Goal: Communication & Community: Answer question/provide support

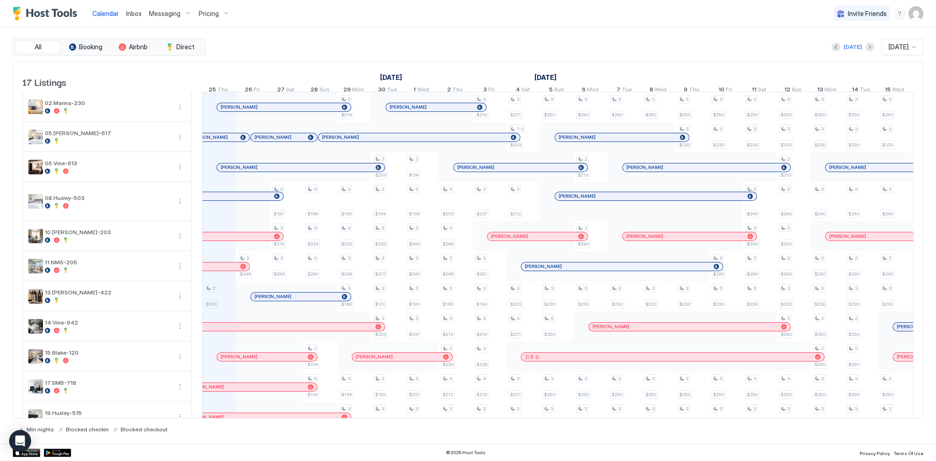
scroll to position [0, 507]
click at [577, 31] on div "All Booking Airbnb Direct [DATE] [DATE] 17 Listings [DATE] [DATE] [DATE] 10 Wed…" at bounding box center [468, 235] width 910 height 416
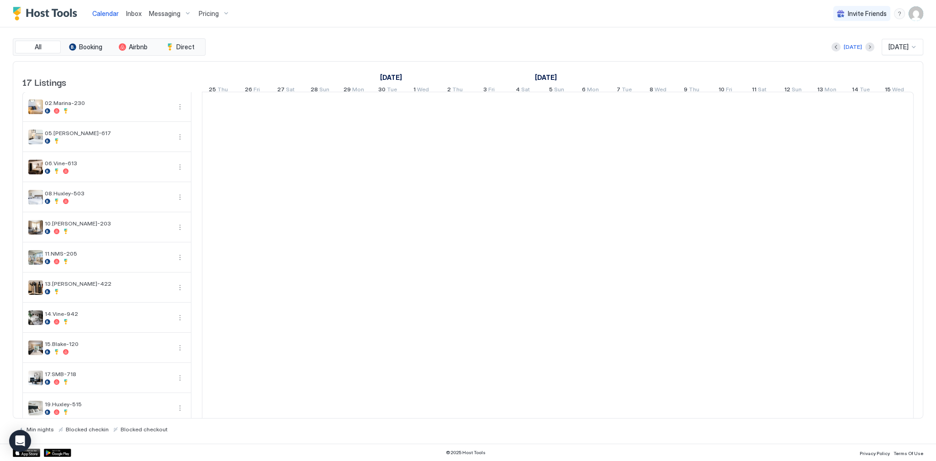
scroll to position [0, 507]
click at [432, 47] on div "Today Sep 2025" at bounding box center [565, 47] width 716 height 16
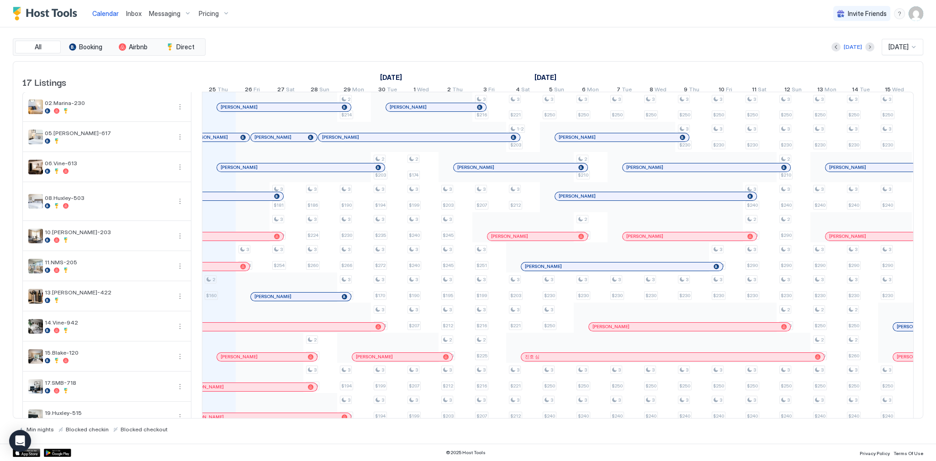
click at [453, 46] on div "Today Sep 2025" at bounding box center [565, 47] width 716 height 16
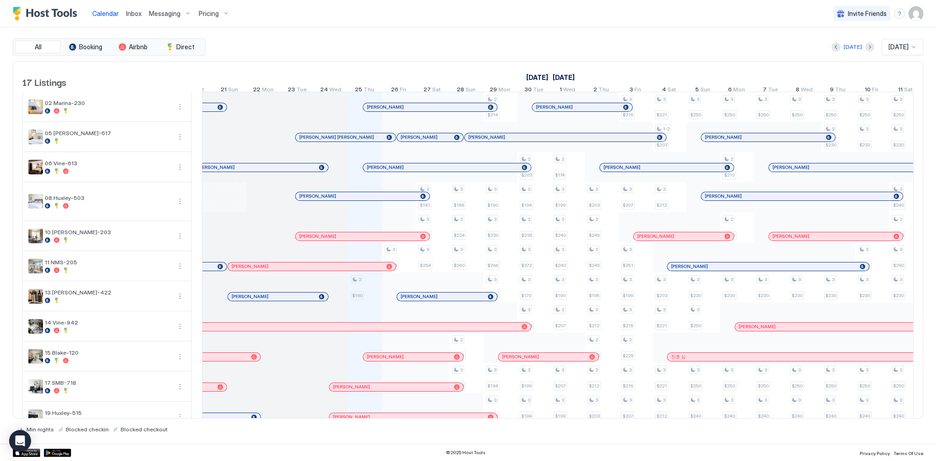
scroll to position [0, 0]
click at [590, 41] on div "[DATE] [DATE]" at bounding box center [565, 47] width 716 height 16
click at [407, 52] on div "[DATE] [DATE]" at bounding box center [565, 47] width 716 height 16
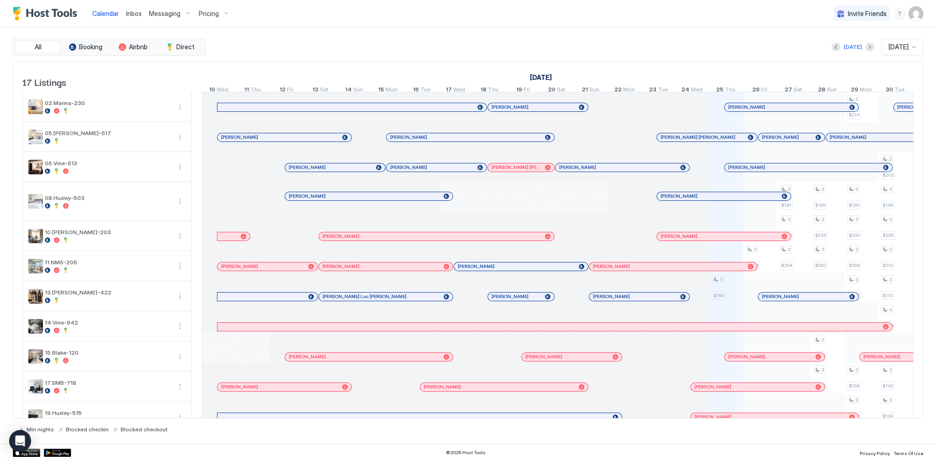
scroll to position [0, 507]
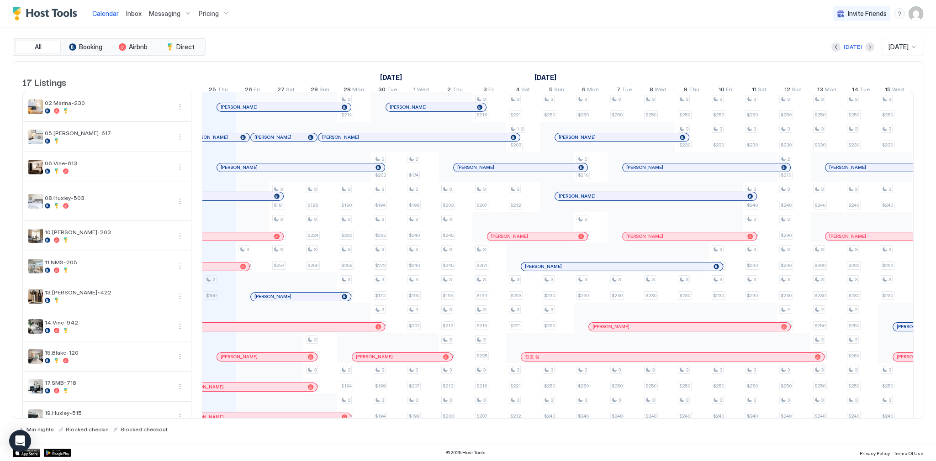
click at [351, 30] on div "All Booking Airbnb Direct [DATE] [DATE] 17 Listings [DATE] [DATE] [DATE] 10 Wed…" at bounding box center [468, 235] width 910 height 416
drag, startPoint x: 511, startPoint y: 14, endPoint x: 509, endPoint y: 10, distance: 4.9
click at [511, 13] on div "Calendar Inbox Messaging Pricing Invite Friends SG" at bounding box center [468, 13] width 936 height 27
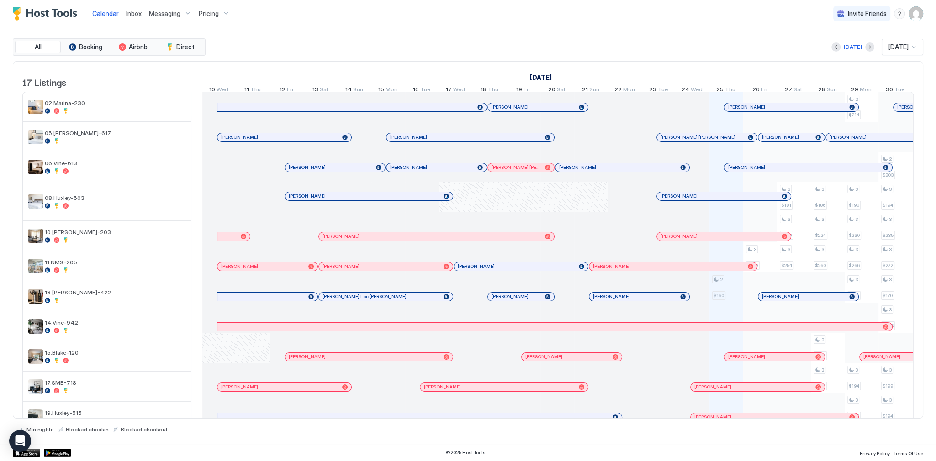
scroll to position [0, 507]
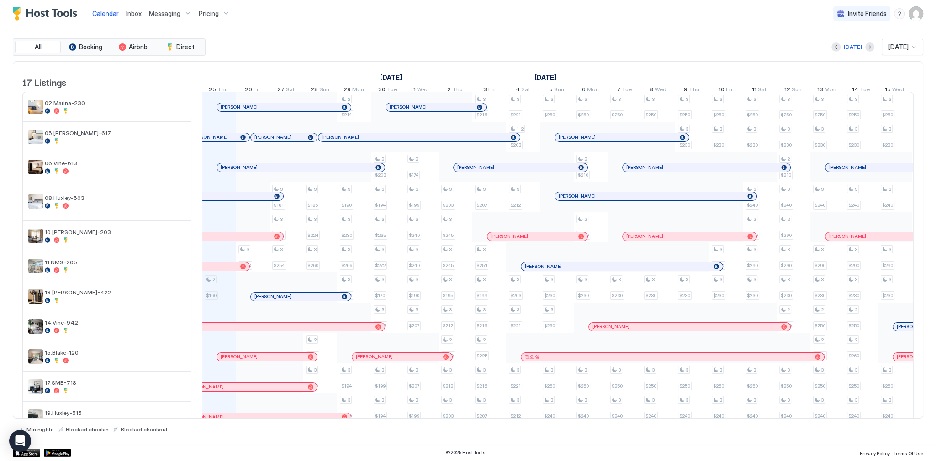
click at [421, 54] on div "Today Sep 2025" at bounding box center [565, 47] width 716 height 16
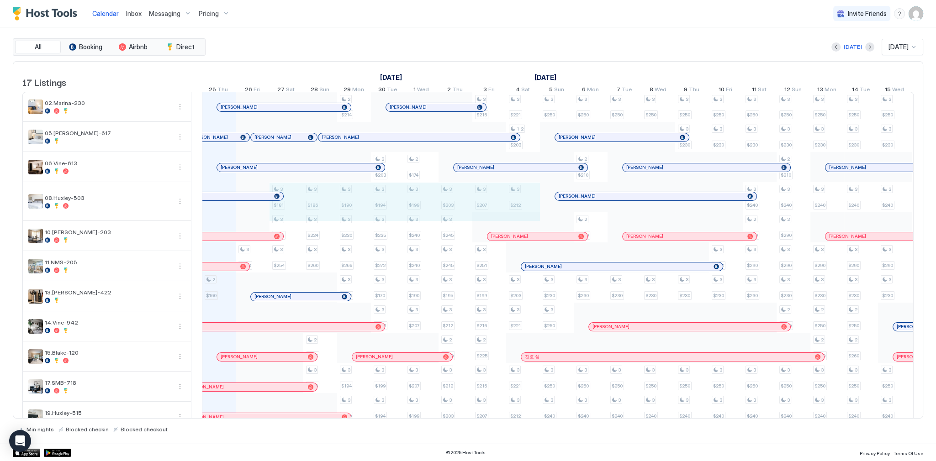
drag, startPoint x: 290, startPoint y: 209, endPoint x: 517, endPoint y: 211, distance: 226.5
click at [517, 211] on div "2 $160 3 $220 3 $216 3 $248 3 $220 3 $221 3 $181 3 $219 3 $254 3 $166 3 $220 3 …" at bounding box center [725, 352] width 2061 height 521
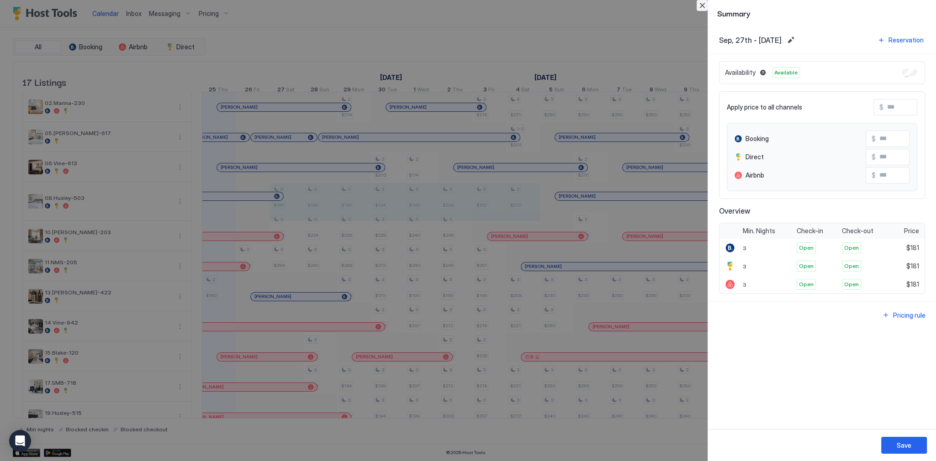
click at [699, 8] on button "Close" at bounding box center [701, 5] width 11 height 11
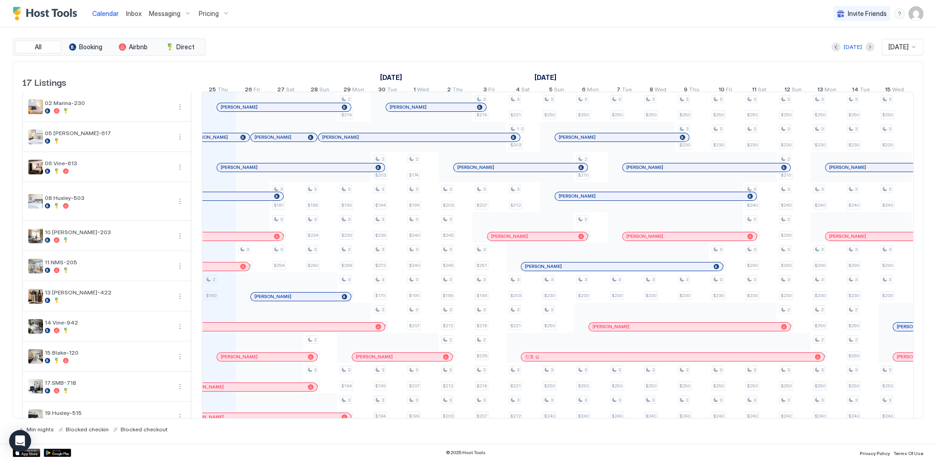
drag, startPoint x: 504, startPoint y: 26, endPoint x: 507, endPoint y: 29, distance: 5.2
click at [504, 26] on div "Calendar Inbox Messaging Pricing Invite Friends SG" at bounding box center [468, 13] width 936 height 27
click at [454, 47] on div "[DATE] [DATE]" at bounding box center [565, 47] width 716 height 16
click at [546, 40] on div "[DATE] [DATE]" at bounding box center [565, 47] width 716 height 16
click at [485, 39] on div "[DATE] [DATE]" at bounding box center [565, 47] width 716 height 16
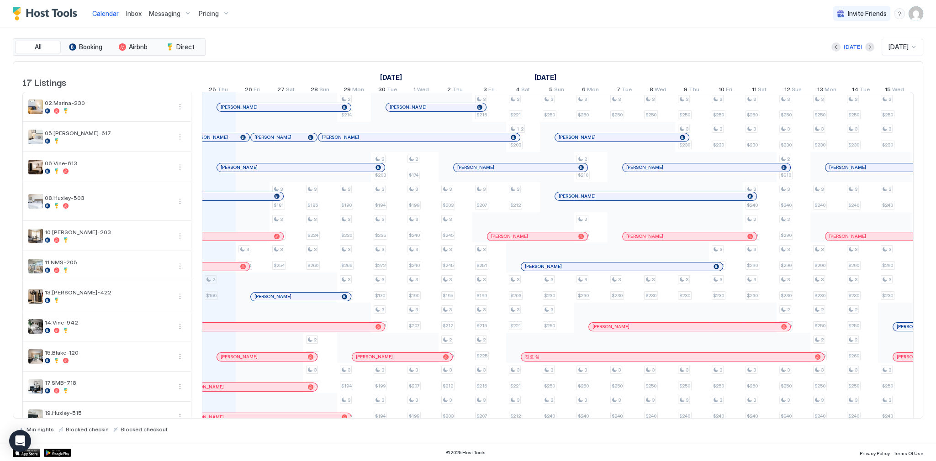
click at [548, 26] on div "Calendar Inbox Messaging Pricing Invite Friends SG" at bounding box center [468, 13] width 936 height 27
click at [720, 13] on div "Calendar Inbox Messaging Pricing Invite Friends SG" at bounding box center [468, 13] width 936 height 27
click at [279, 200] on div "[PERSON_NAME]" at bounding box center [216, 196] width 134 height 8
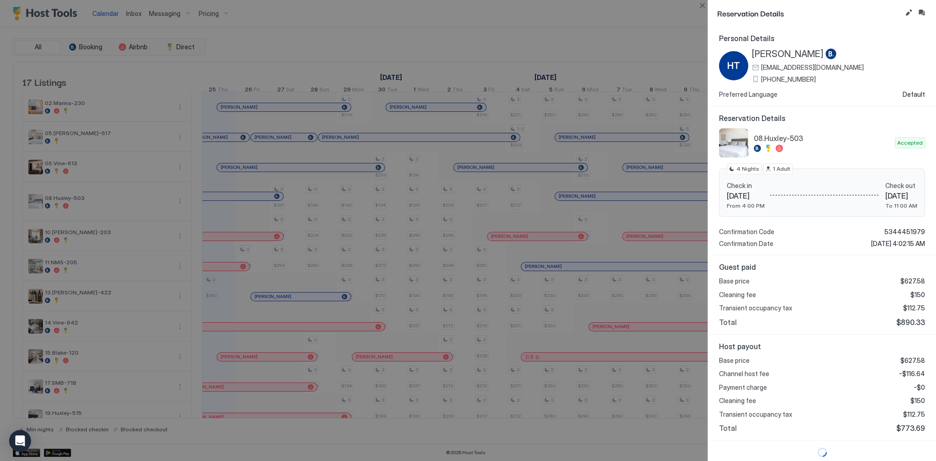
click at [730, 195] on span "Tue 23 Sep, 2025" at bounding box center [746, 195] width 38 height 9
click at [731, 195] on span "Tue 23 Sep, 2025" at bounding box center [746, 195] width 38 height 9
click at [885, 192] on span "Sat 27 Sep, 2025" at bounding box center [901, 195] width 32 height 9
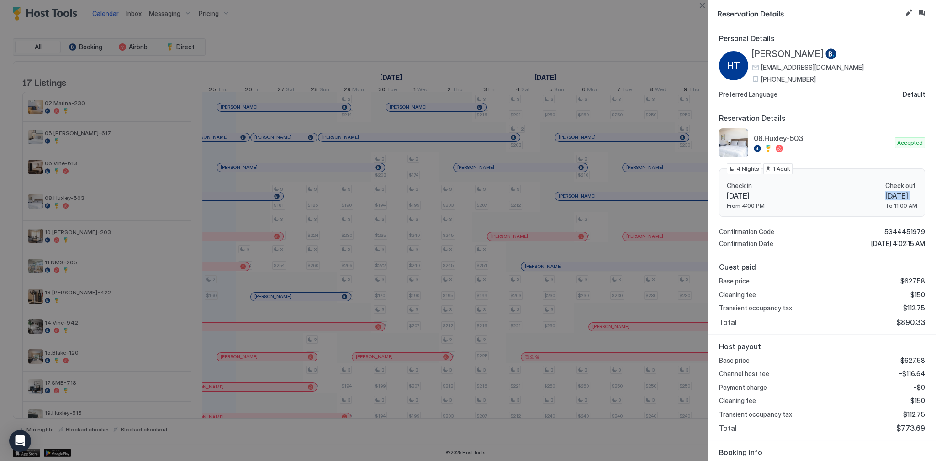
click at [885, 192] on span "Sat 27 Sep, 2025" at bounding box center [901, 195] width 32 height 9
copy span "Sat 27 Sep, 2025"
click at [491, 131] on div at bounding box center [468, 230] width 936 height 461
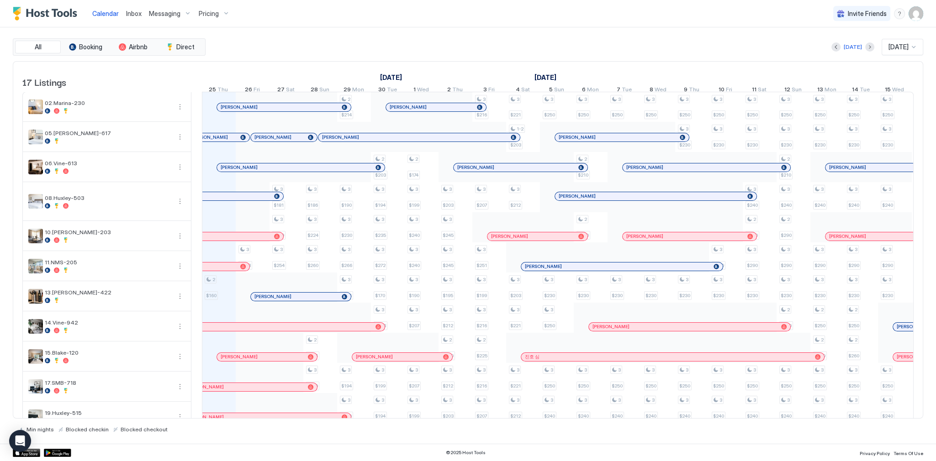
click at [572, 206] on div at bounding box center [557, 197] width 34 height 30
click at [573, 200] on div at bounding box center [572, 196] width 7 height 7
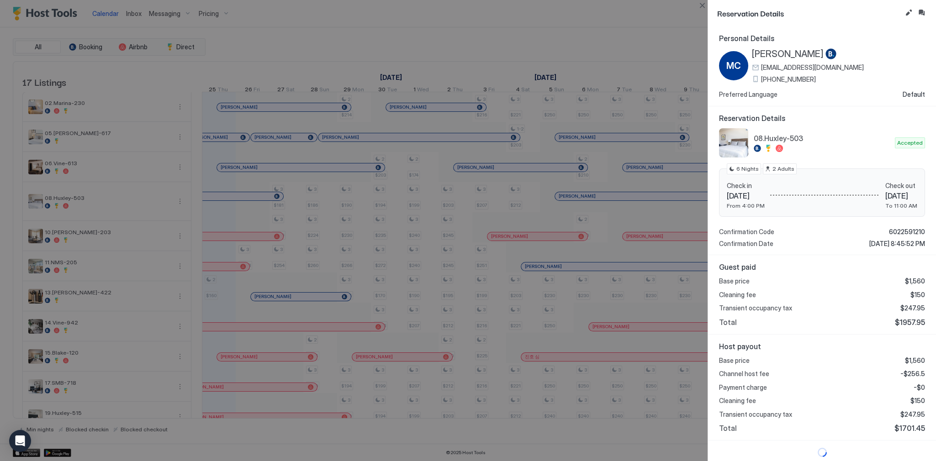
click at [727, 194] on span "Sun 05 Oct, 2025" at bounding box center [746, 195] width 38 height 9
drag, startPoint x: 727, startPoint y: 194, endPoint x: 720, endPoint y: 196, distance: 8.2
click at [756, 195] on span "Sun 05 Oct, 2025" at bounding box center [746, 195] width 38 height 9
copy span "Sun 05 Oct"
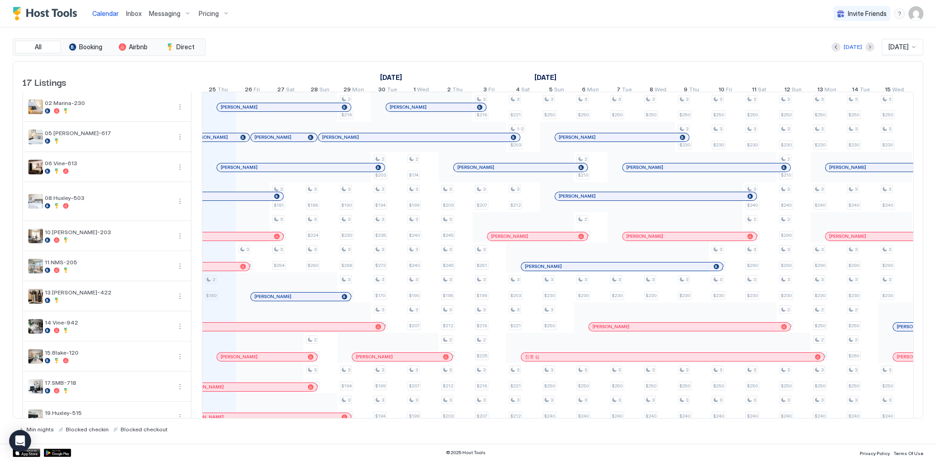
drag, startPoint x: 321, startPoint y: 45, endPoint x: 291, endPoint y: 45, distance: 29.2
click at [320, 45] on div "[DATE] [DATE]" at bounding box center [565, 47] width 716 height 16
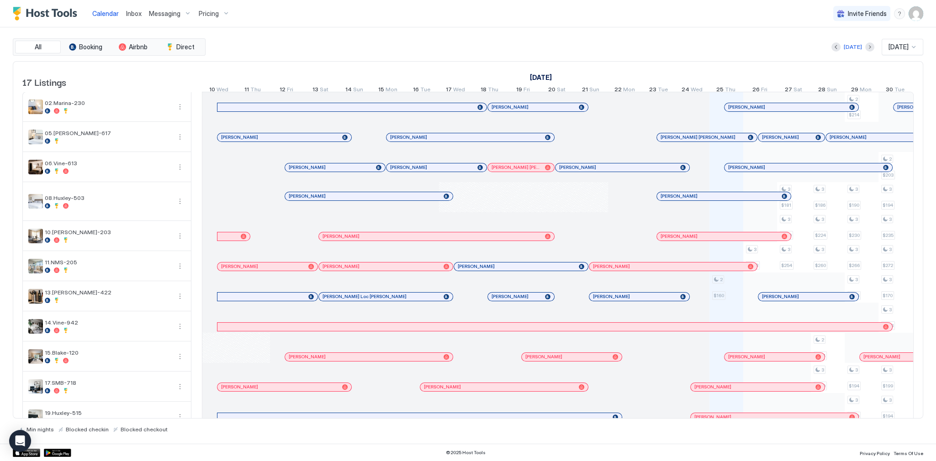
scroll to position [0, 507]
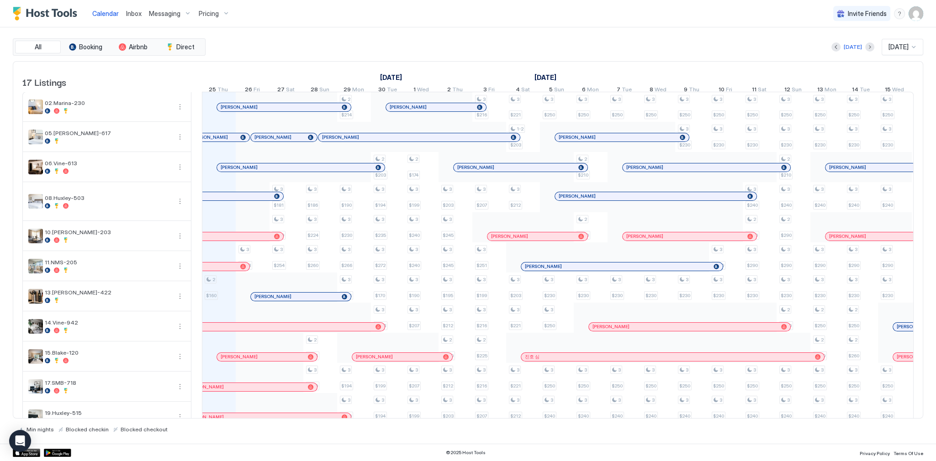
drag, startPoint x: 426, startPoint y: 31, endPoint x: 431, endPoint y: 30, distance: 5.5
click at [429, 30] on div "All Booking Airbnb Direct [DATE] [DATE] 17 Listings [DATE] [DATE] [DATE] 10 Wed…" at bounding box center [468, 235] width 910 height 416
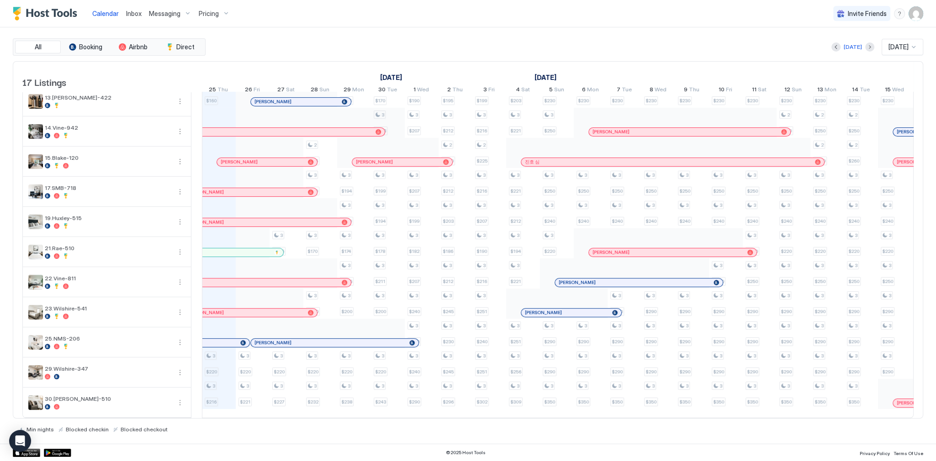
scroll to position [203, 0]
click at [400, 20] on div "Calendar Inbox Messaging Pricing Invite Friends SG" at bounding box center [468, 13] width 936 height 27
click at [423, 27] on div "Calendar Inbox Messaging Pricing Invite Friends SG All Booking Airbnb Direct To…" at bounding box center [468, 230] width 936 height 461
click at [473, 44] on div "[DATE] [DATE]" at bounding box center [565, 47] width 716 height 16
click at [580, 49] on div "[DATE] [DATE]" at bounding box center [565, 47] width 716 height 16
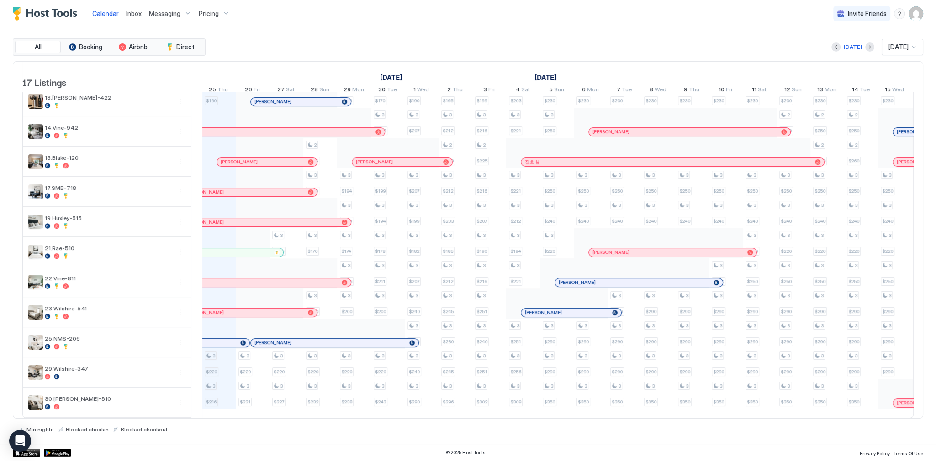
click at [310, 58] on div "All Booking Airbnb Direct [DATE] [DATE] 17 Listings [DATE] [DATE] [DATE] 10 Wed…" at bounding box center [468, 235] width 910 height 395
click at [108, 14] on span "Calendar" at bounding box center [105, 14] width 26 height 8
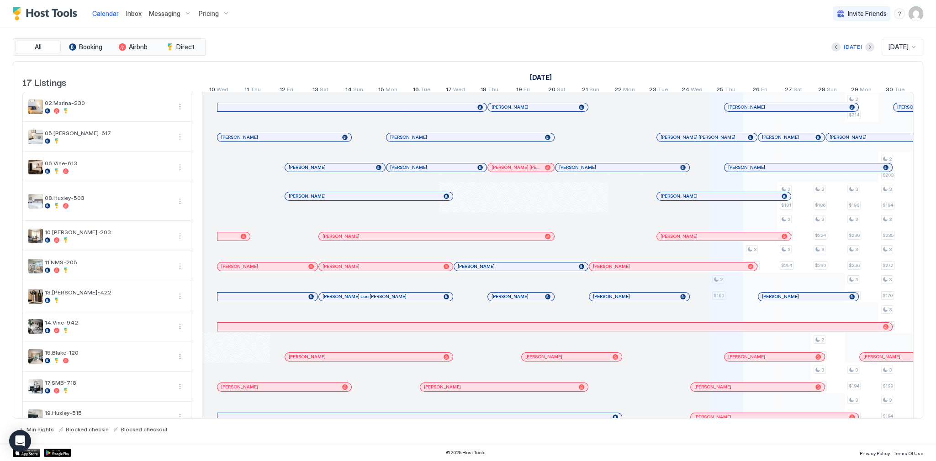
scroll to position [0, 507]
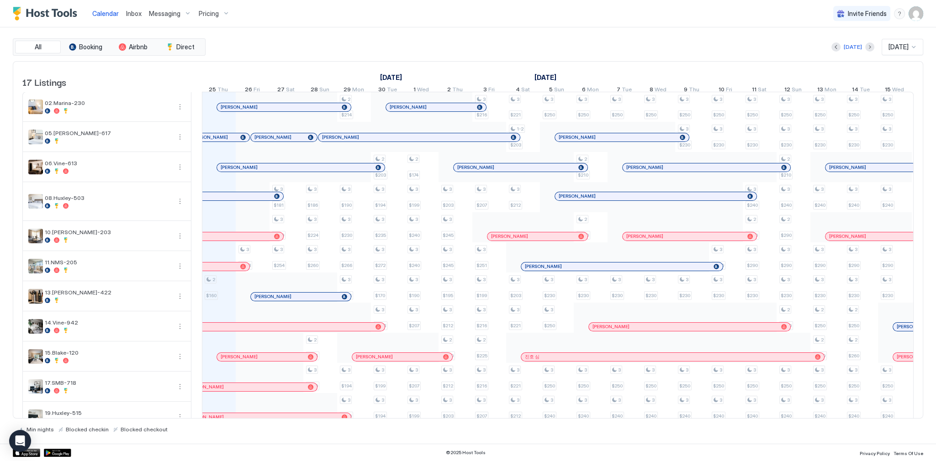
click at [526, 47] on div "[DATE] [DATE]" at bounding box center [565, 47] width 716 height 16
click at [150, 11] on span "Messaging" at bounding box center [165, 14] width 32 height 8
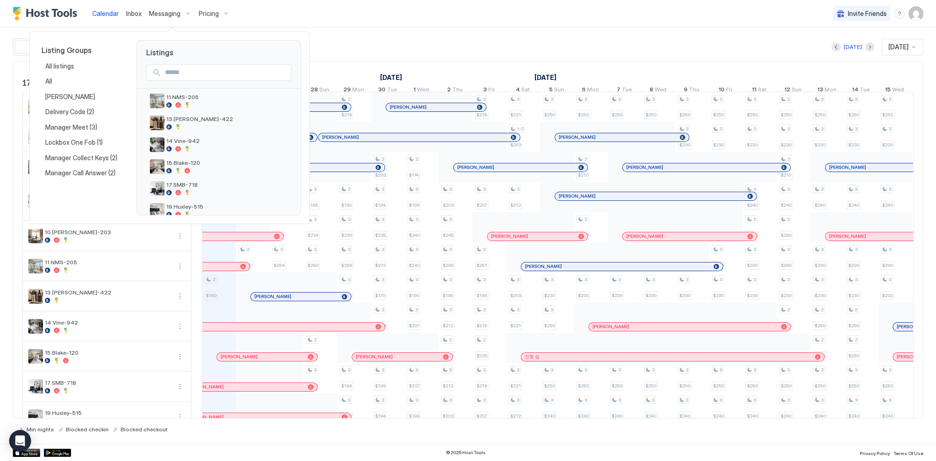
scroll to position [143, 0]
click at [183, 153] on span "15.Blake-120" at bounding box center [226, 155] width 121 height 7
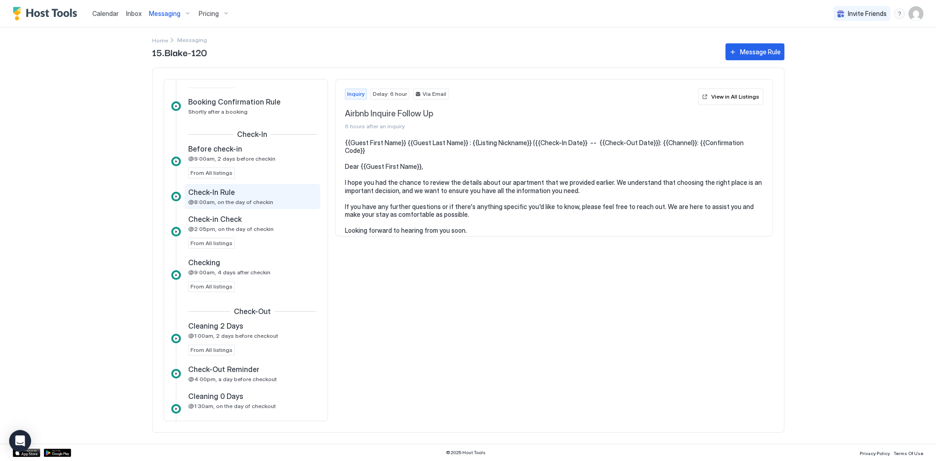
scroll to position [365, 0]
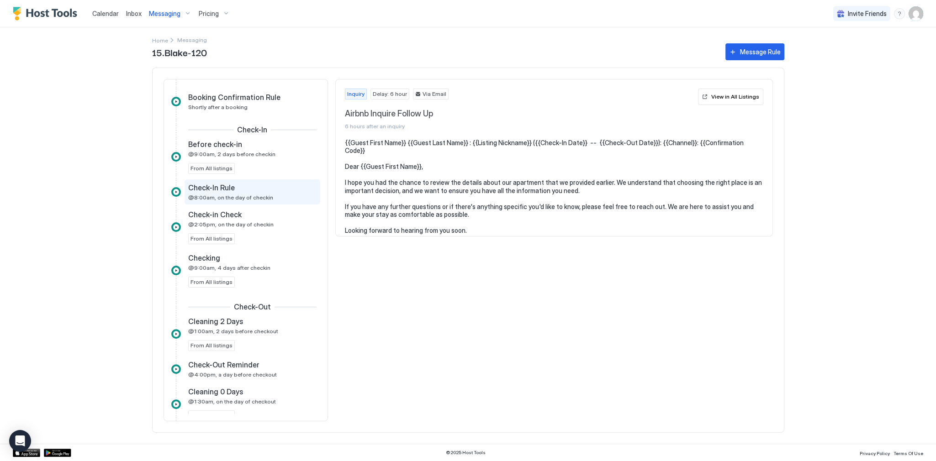
click at [247, 191] on div "Check-In Rule @8:00am, on the day of checkin" at bounding box center [246, 192] width 116 height 18
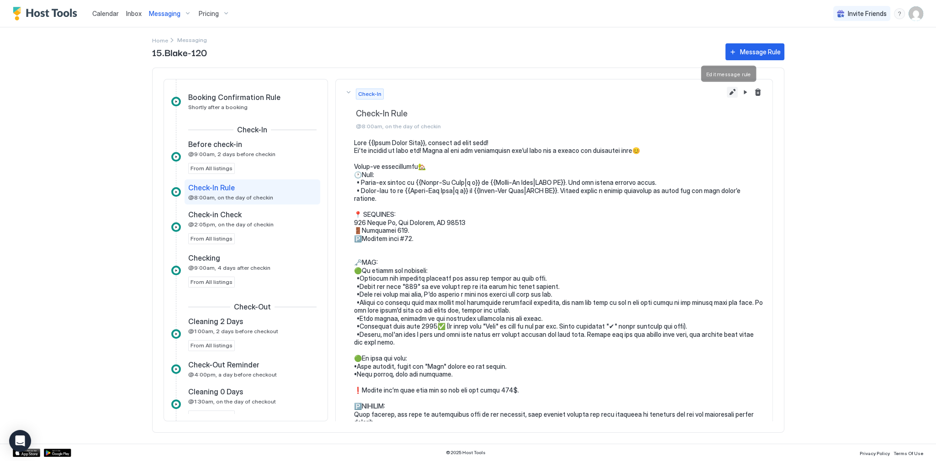
click at [727, 92] on button "Edit message rule" at bounding box center [732, 92] width 11 height 11
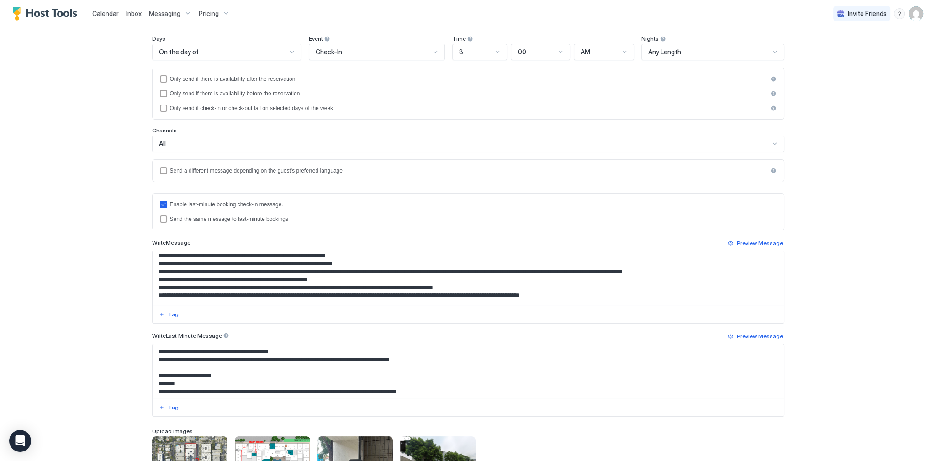
scroll to position [146, 0]
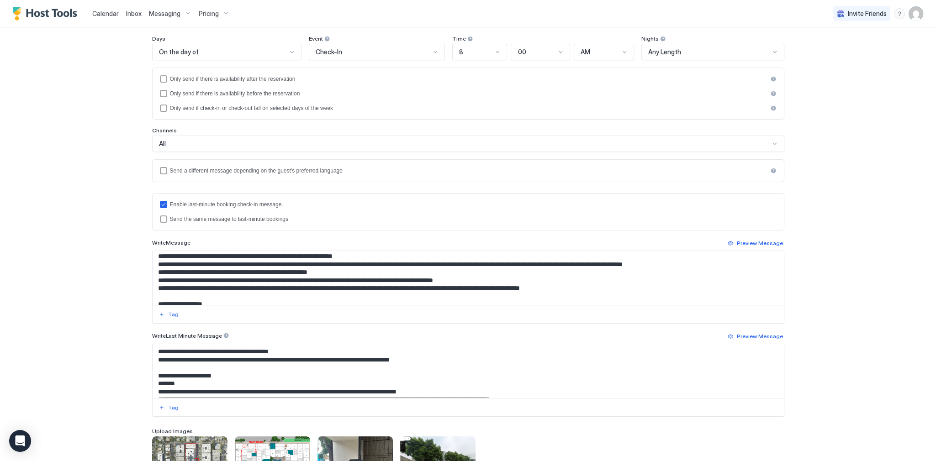
click at [228, 277] on textarea "Input Field" at bounding box center [468, 278] width 631 height 54
click at [225, 279] on textarea "To enrich screen reader interactions, please activate Accessibility in Grammarl…" at bounding box center [468, 278] width 631 height 54
click at [833, 285] on div "**********" at bounding box center [468, 230] width 936 height 461
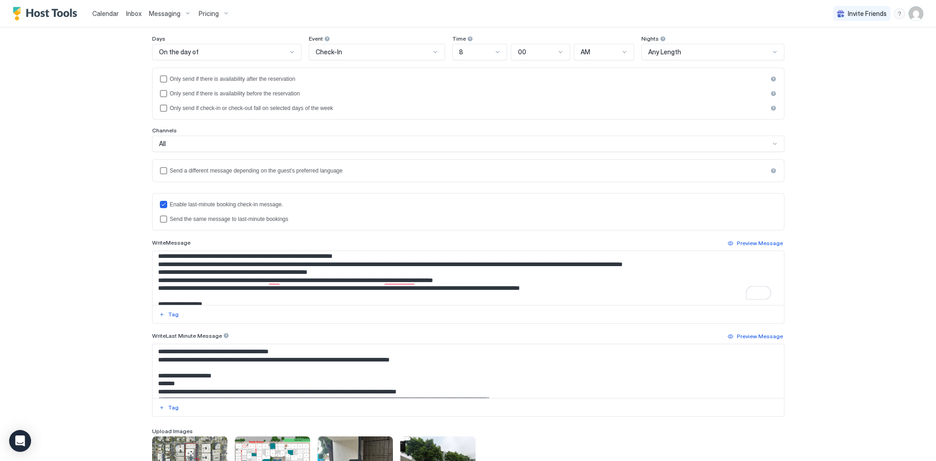
scroll to position [148, 0]
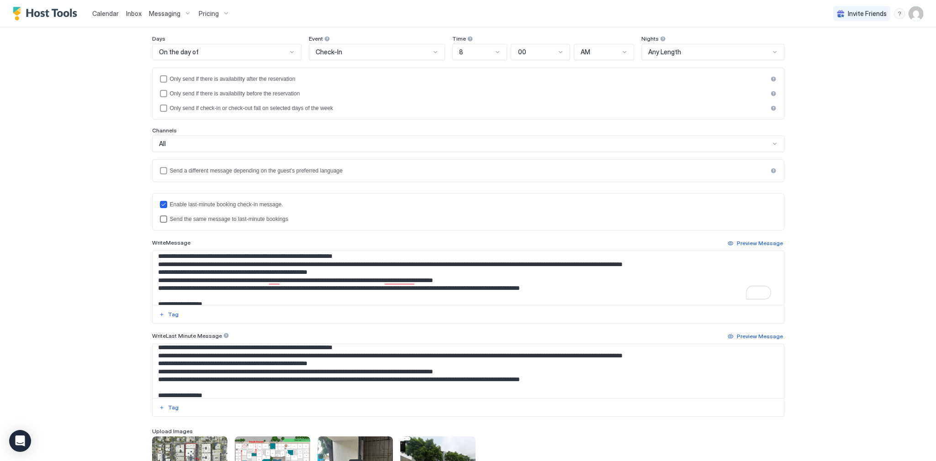
click at [218, 219] on div "Send the same message to last-minute bookings" at bounding box center [473, 219] width 606 height 6
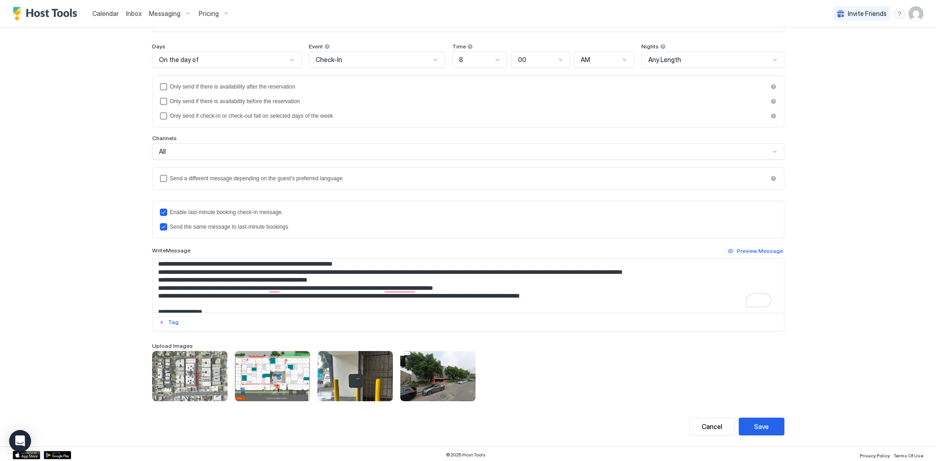
click at [230, 287] on textarea "To enrich screen reader interactions, please activate Accessibility in Grammarl…" at bounding box center [468, 286] width 631 height 54
click at [224, 287] on textarea "To enrich screen reader interactions, please activate Accessibility in Grammarl…" at bounding box center [468, 286] width 631 height 54
type textarea "**********"
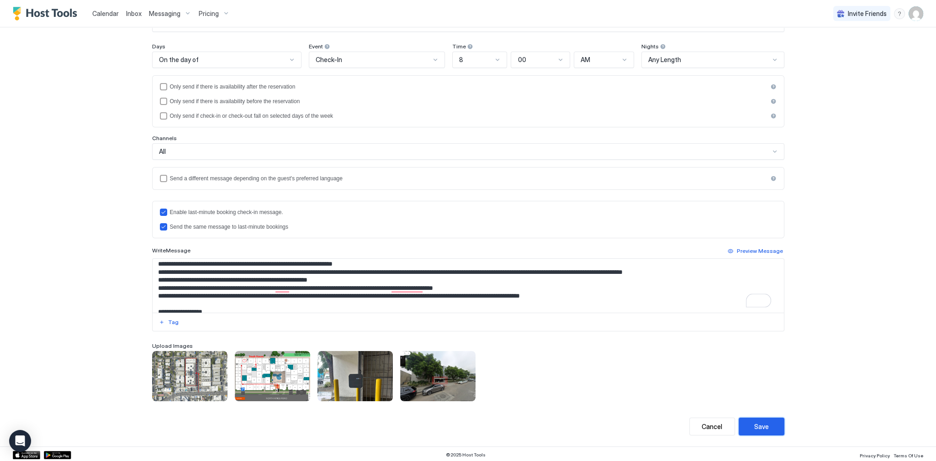
click at [763, 422] on div "Save" at bounding box center [761, 427] width 15 height 10
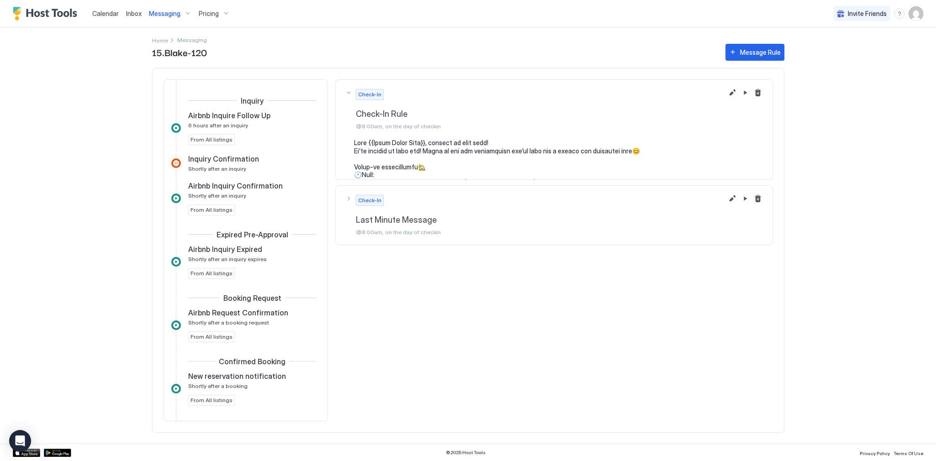
scroll to position [168, 0]
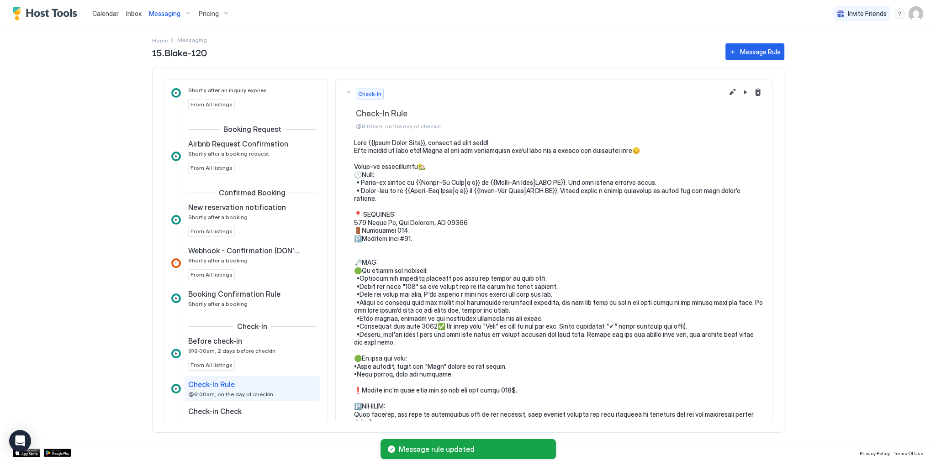
click at [132, 12] on span "Inbox" at bounding box center [134, 14] width 16 height 8
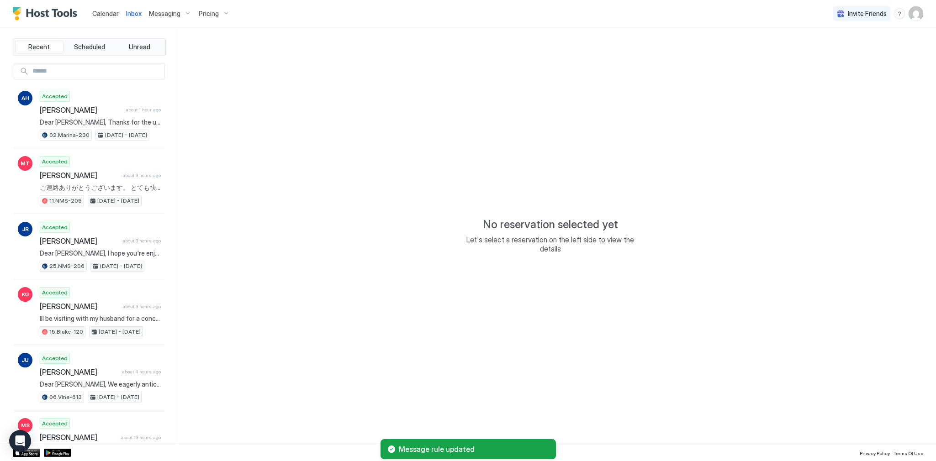
click at [102, 13] on span "Calendar" at bounding box center [105, 14] width 26 height 8
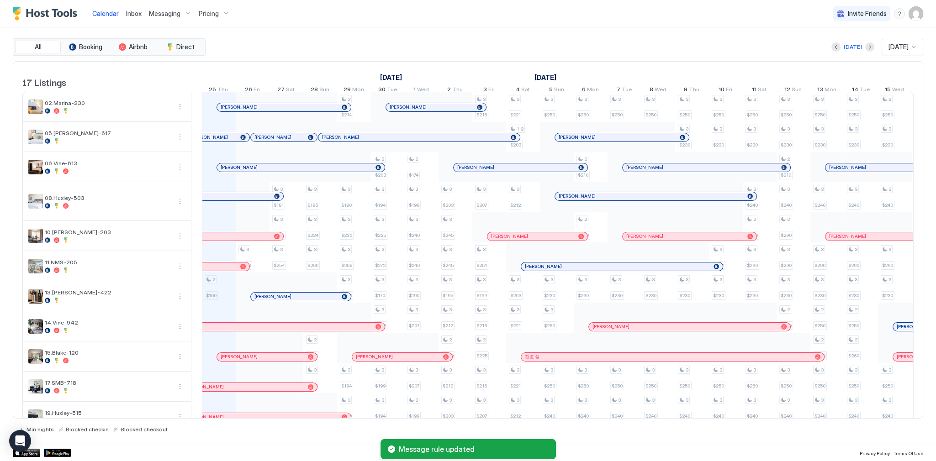
scroll to position [0, 507]
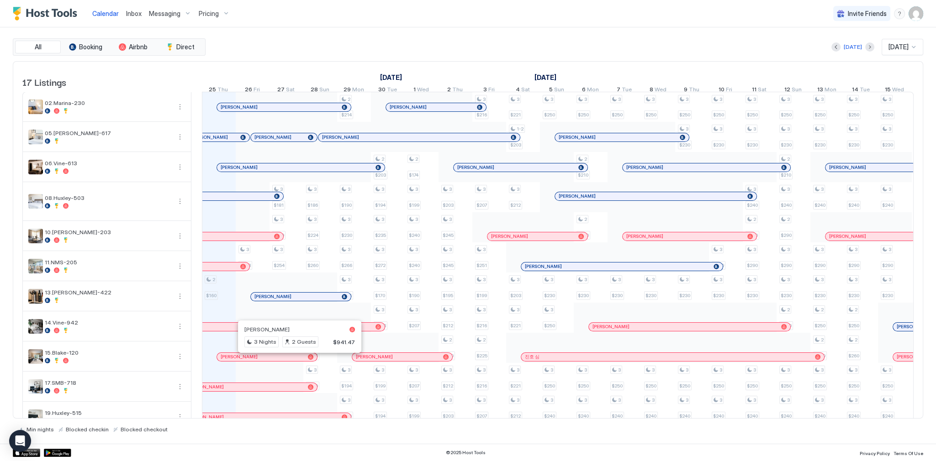
click at [296, 361] on div at bounding box center [296, 356] width 7 height 7
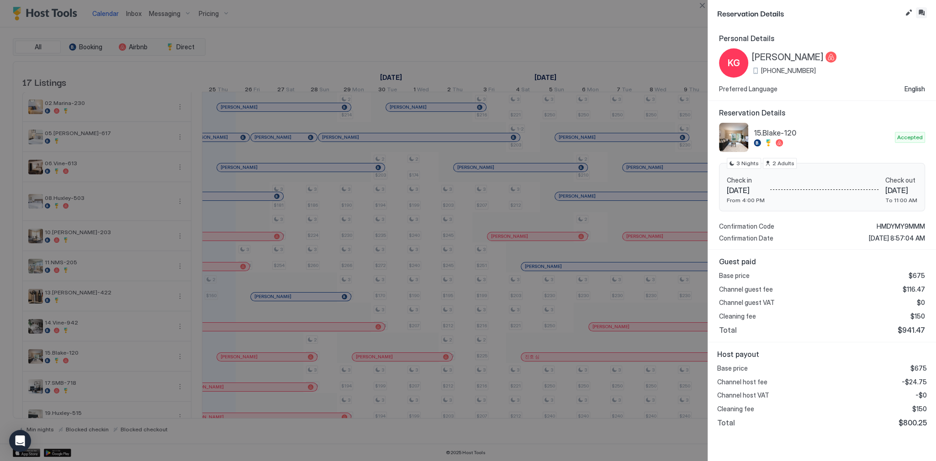
click at [920, 15] on button "Inbox" at bounding box center [921, 12] width 11 height 11
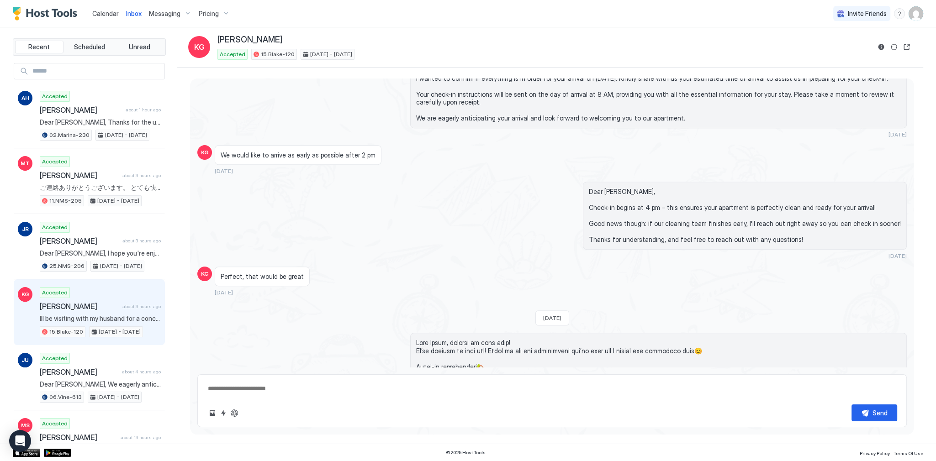
scroll to position [532, 0]
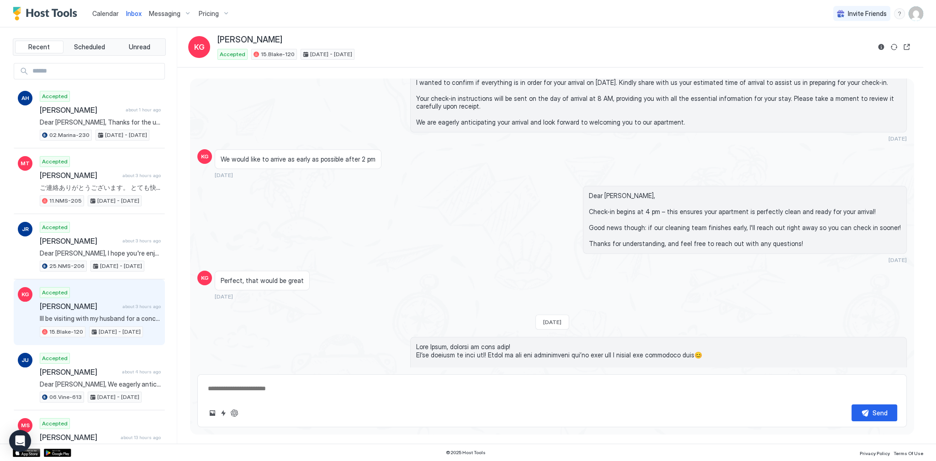
click at [617, 194] on span "Dear [PERSON_NAME], Check-in begins at 4 pm – this ensures your apartment is pe…" at bounding box center [745, 220] width 312 height 56
copy span "Dear [PERSON_NAME],"
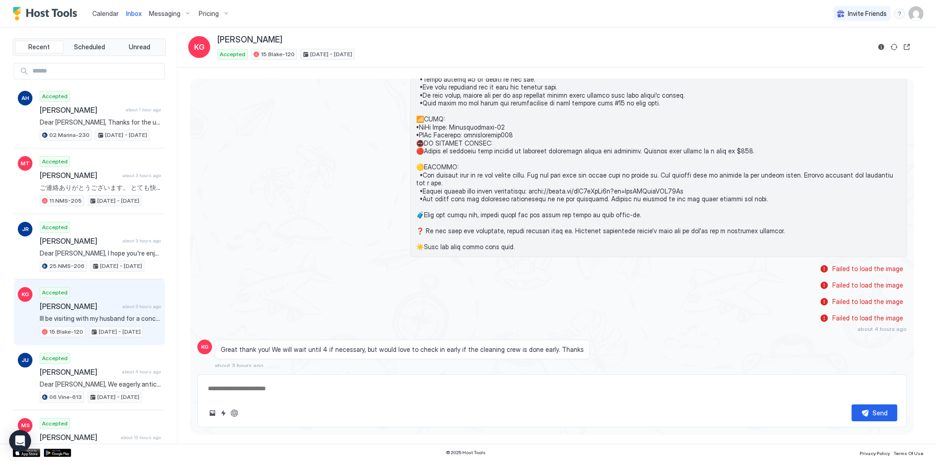
scroll to position [1080, 0]
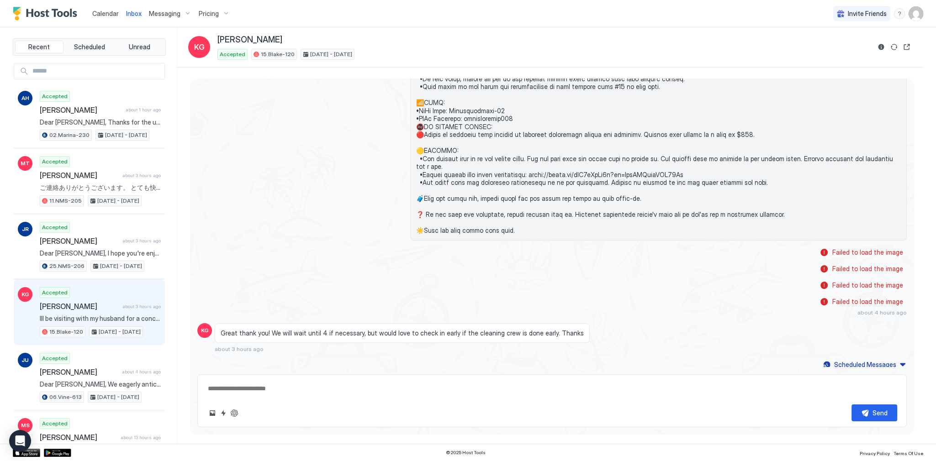
click at [325, 389] on textarea at bounding box center [552, 388] width 690 height 17
paste textarea "**********"
type textarea "*"
click at [506, 374] on textarea "**********" at bounding box center [552, 379] width 690 height 36
click at [745, 377] on textarea "**********" at bounding box center [552, 379] width 690 height 36
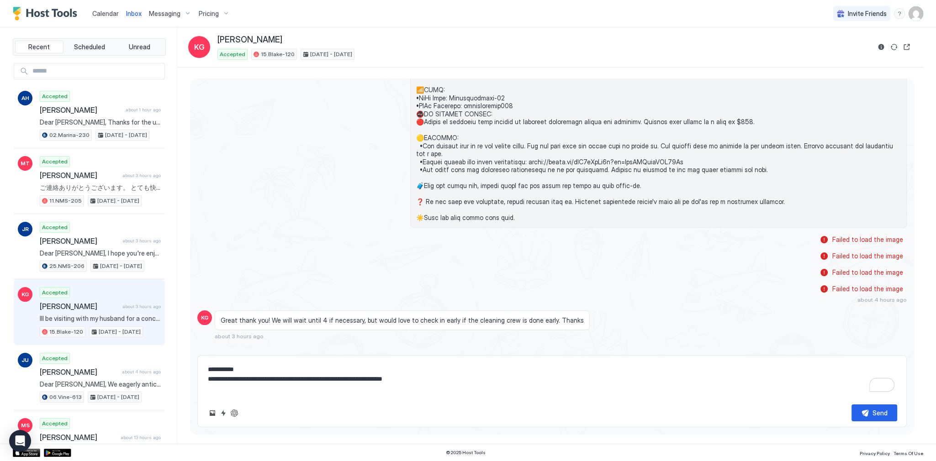
scroll to position [1099, 0]
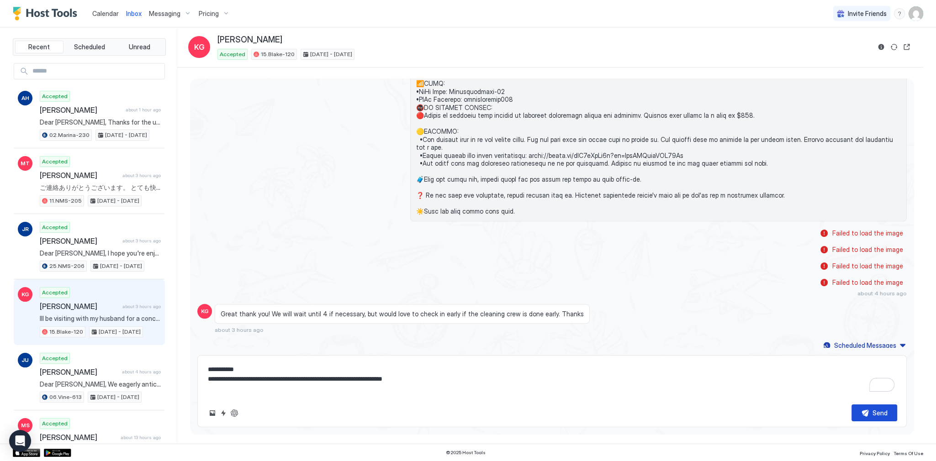
type textarea "**********"
click at [864, 416] on button "Send" at bounding box center [874, 413] width 46 height 17
type textarea "*"
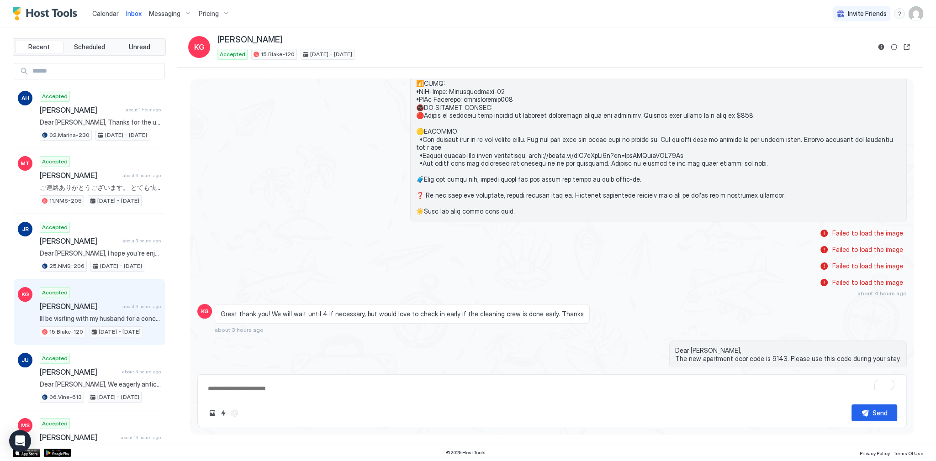
scroll to position [1125, 0]
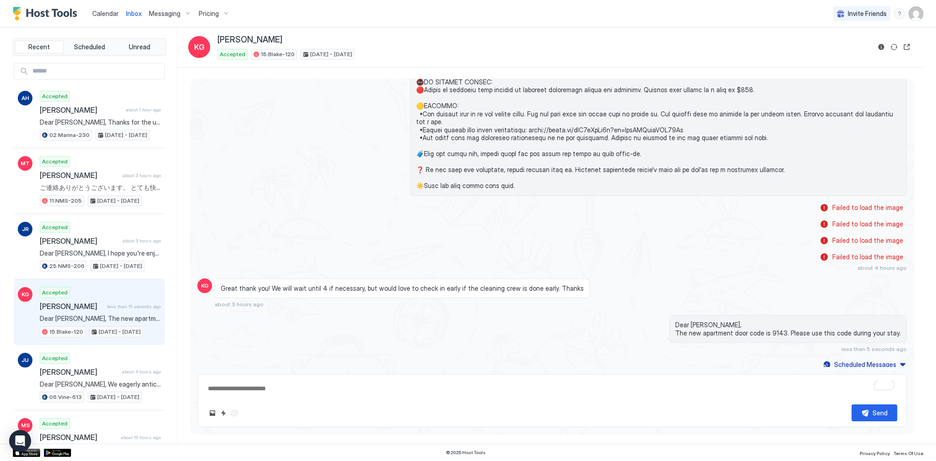
type textarea "*"
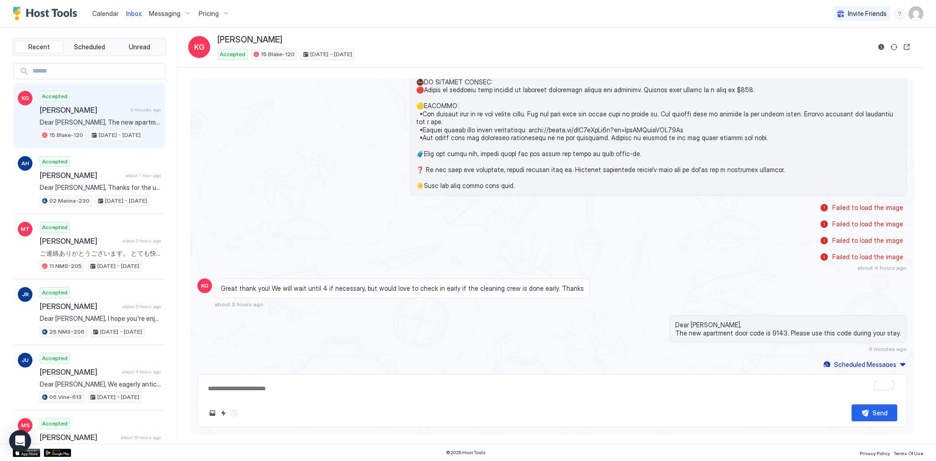
click at [143, 108] on span "6 minutes ago" at bounding box center [146, 110] width 30 height 6
click at [107, 2] on button "Calendar" at bounding box center [106, 13] width 34 height 27
click at [107, 9] on link "Calendar" at bounding box center [105, 14] width 26 height 10
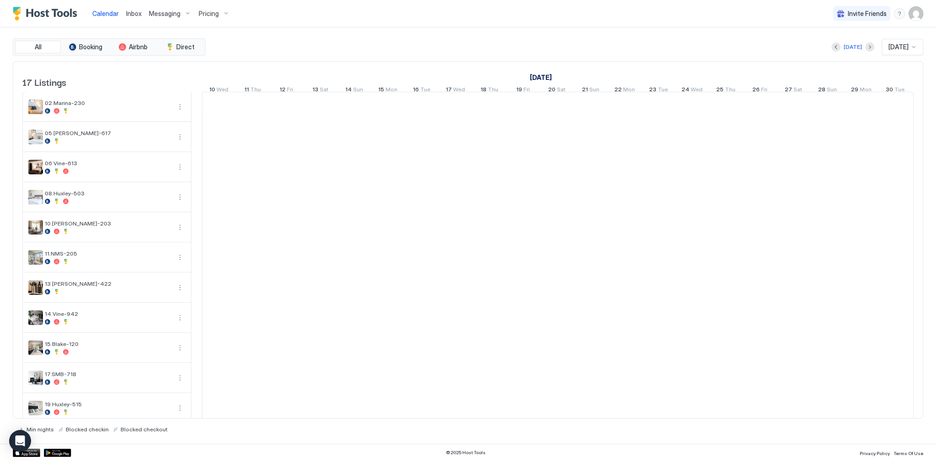
click at [107, 9] on link "Calendar" at bounding box center [105, 14] width 26 height 10
click at [232, 22] on div "Calendar Inbox Messaging Pricing Invite Friends SG" at bounding box center [468, 13] width 936 height 27
click at [232, 25] on div "Calendar Inbox Messaging Pricing Invite Friends SG" at bounding box center [468, 13] width 936 height 27
click at [432, 62] on div "[DATE] [DATE] [DATE] 10 Wed 11 Thu 12 Fri 13 Sat 14 Sun 15 Mon 16 Tue 17 Wed 18…" at bounding box center [557, 80] width 711 height 36
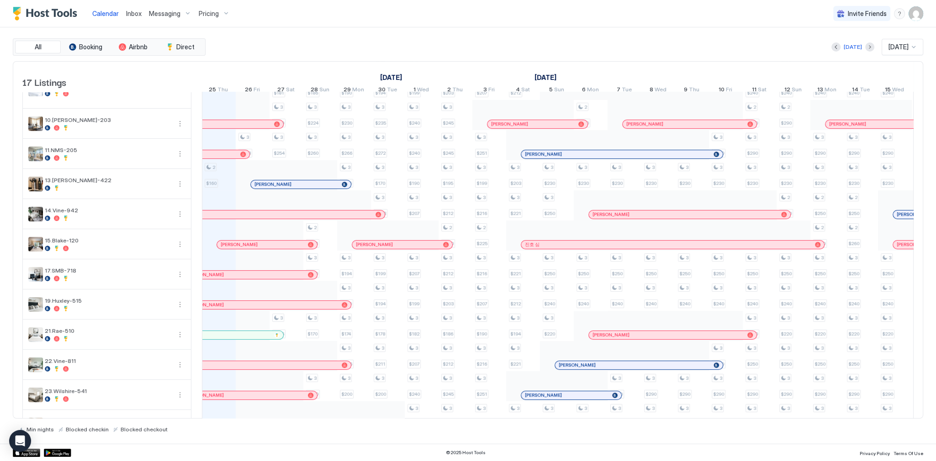
scroll to position [0, 0]
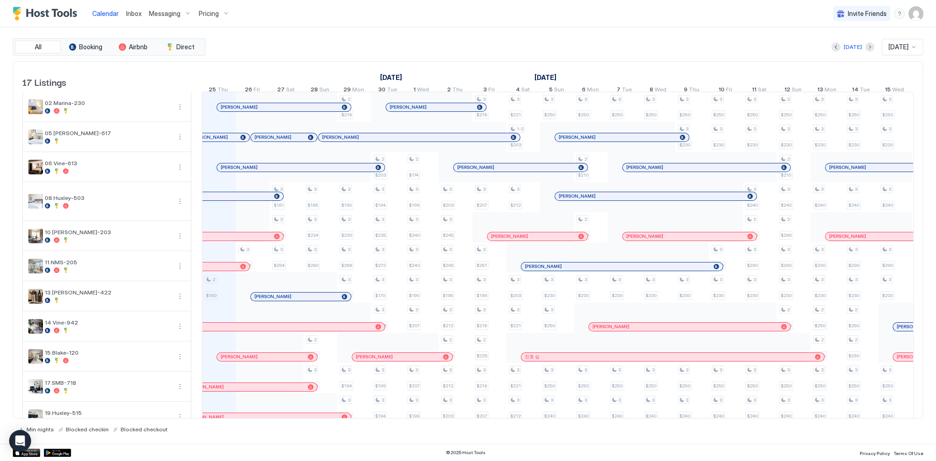
click at [482, 55] on div "[DATE] [DATE]" at bounding box center [565, 47] width 716 height 16
click at [479, 46] on div "[DATE] [DATE]" at bounding box center [565, 47] width 716 height 16
click at [495, 44] on div "[DATE] [DATE]" at bounding box center [565, 47] width 716 height 16
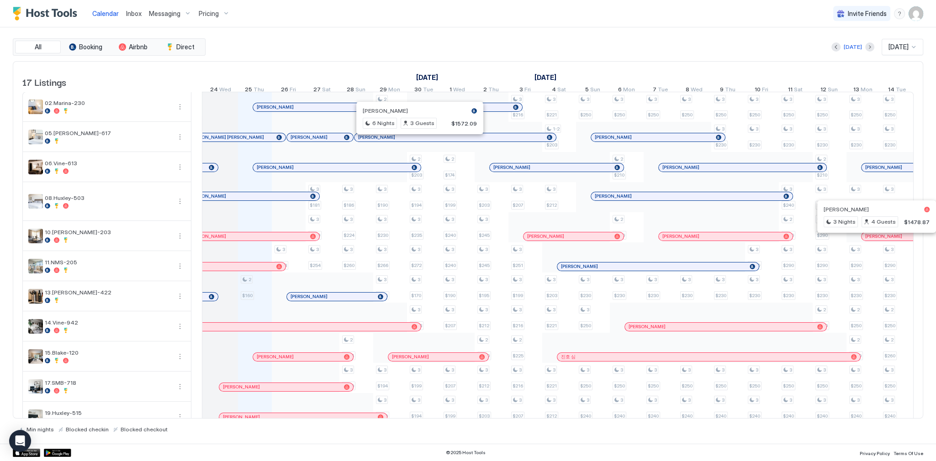
scroll to position [0, 434]
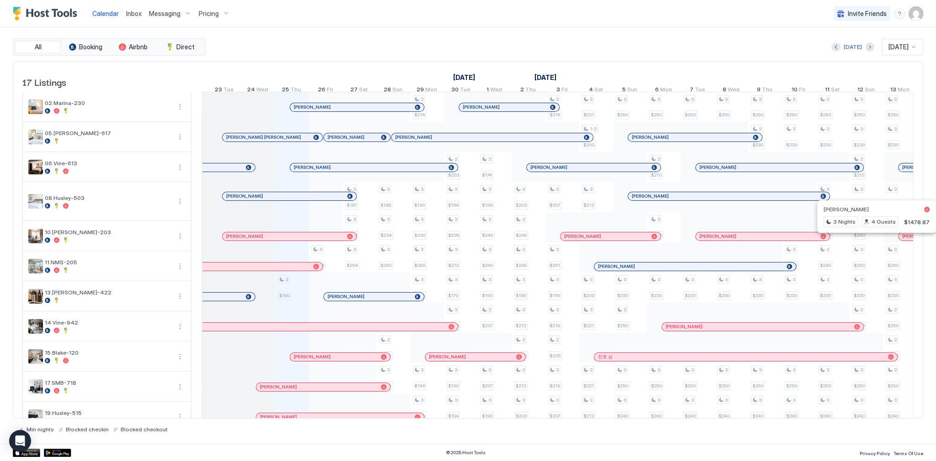
click at [321, 111] on div at bounding box center [324, 107] width 7 height 7
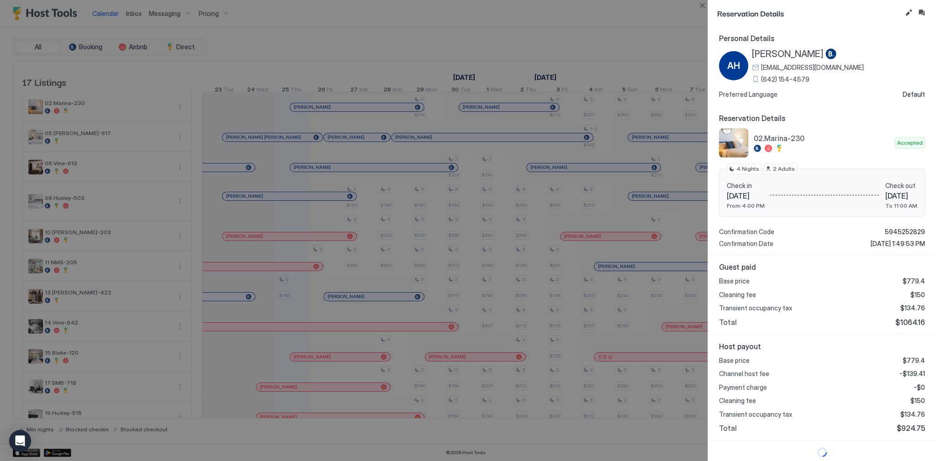
click at [782, 80] on span "(642) 154-4579" at bounding box center [785, 79] width 48 height 8
click at [704, 6] on button "Close" at bounding box center [701, 5] width 11 height 11
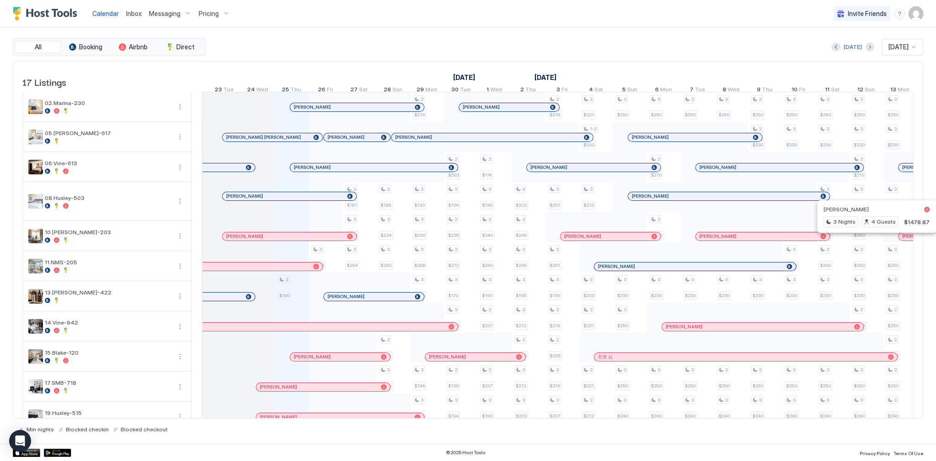
click at [594, 47] on div "[DATE] [DATE]" at bounding box center [565, 47] width 716 height 16
click at [115, 17] on link "Calendar" at bounding box center [105, 14] width 26 height 10
click at [97, 13] on span "Calendar" at bounding box center [105, 14] width 26 height 8
click at [50, 12] on img "Host Tools Logo" at bounding box center [47, 14] width 68 height 14
click at [427, 41] on div "[DATE] [DATE]" at bounding box center [565, 47] width 716 height 16
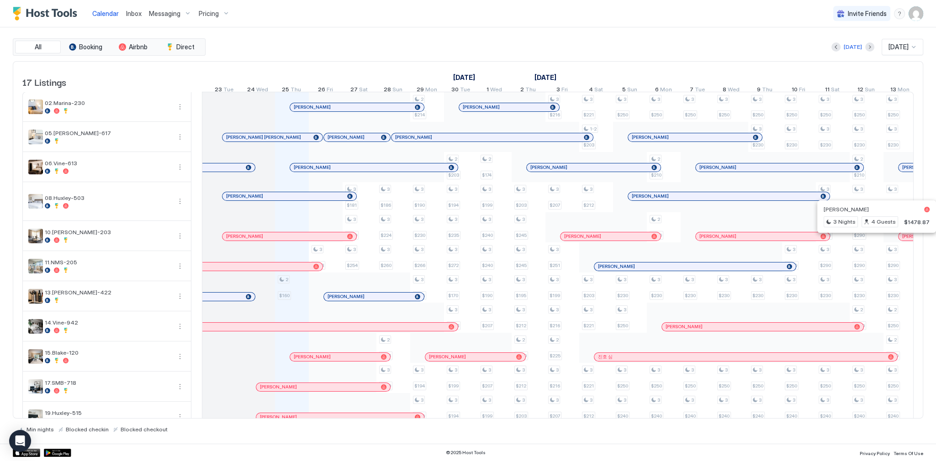
click at [359, 47] on div "[DATE] [DATE]" at bounding box center [565, 47] width 716 height 16
click at [577, 49] on div "[DATE] [DATE]" at bounding box center [565, 47] width 716 height 16
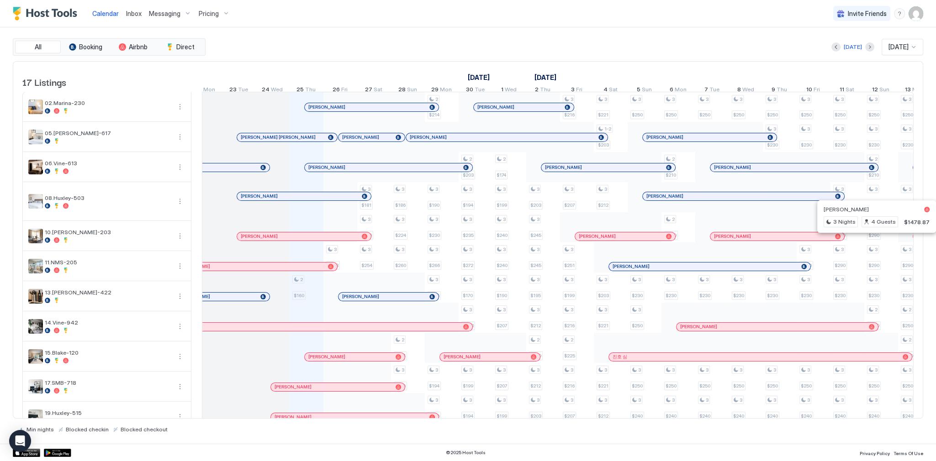
scroll to position [0, 398]
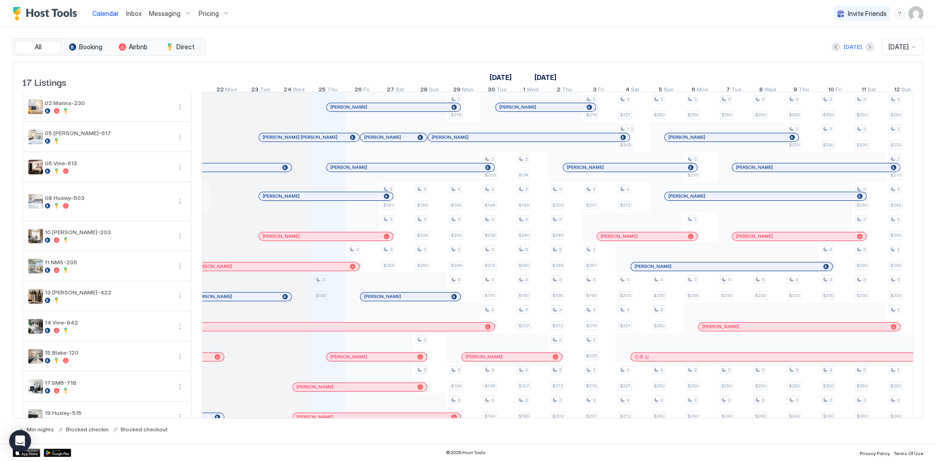
drag, startPoint x: 320, startPoint y: 35, endPoint x: 312, endPoint y: 35, distance: 7.8
click at [320, 35] on div "All Booking Airbnb Direct [DATE] [DATE] 17 Listings [DATE] [DATE] [DATE] 10 Wed…" at bounding box center [468, 235] width 910 height 416
click at [338, 29] on div "All Booking Airbnb Direct [DATE] [DATE] 17 Listings [DATE] [DATE] [DATE] 10 Wed…" at bounding box center [468, 235] width 910 height 416
